Goal: Information Seeking & Learning: Stay updated

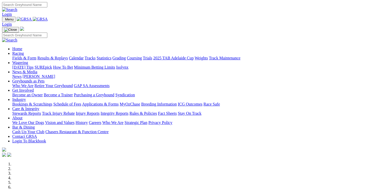
click at [48, 21] on img at bounding box center [40, 19] width 15 height 5
click at [37, 70] on link "News & Media" at bounding box center [24, 72] width 25 height 4
click at [21, 74] on link "News" at bounding box center [16, 76] width 9 height 4
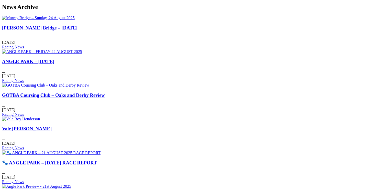
scroll to position [230, 0]
